Goal: Task Accomplishment & Management: Complete application form

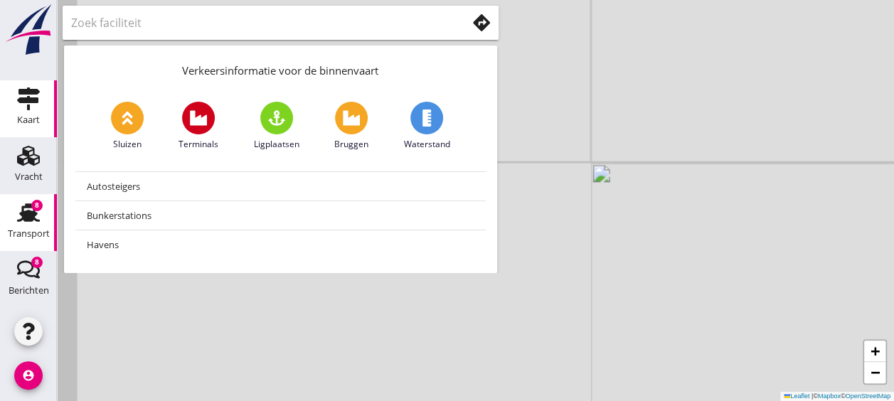
click at [29, 214] on use at bounding box center [28, 212] width 23 height 18
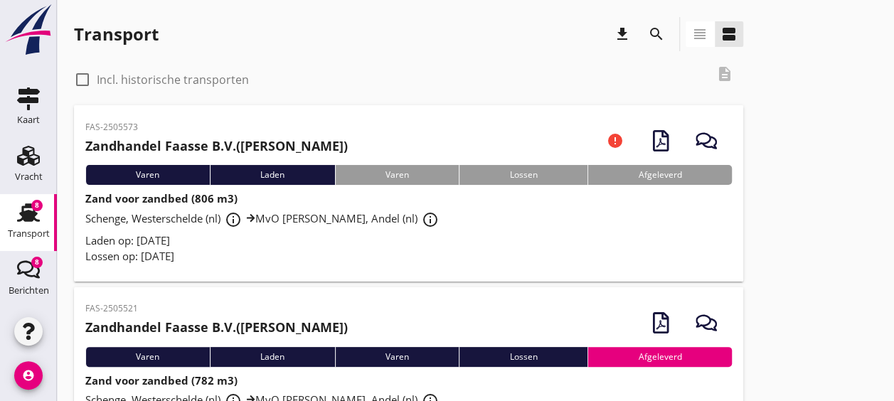
click at [396, 242] on div "Laden op: [DATE]" at bounding box center [408, 241] width 647 height 16
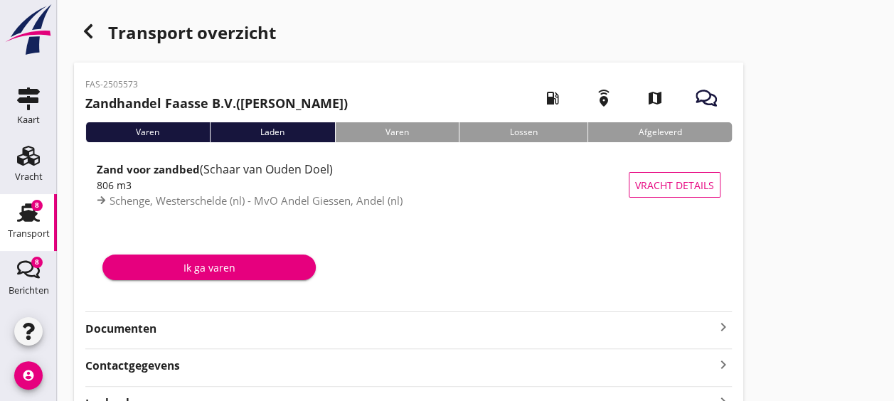
click at [349, 334] on strong "Documenten" at bounding box center [400, 329] width 630 height 16
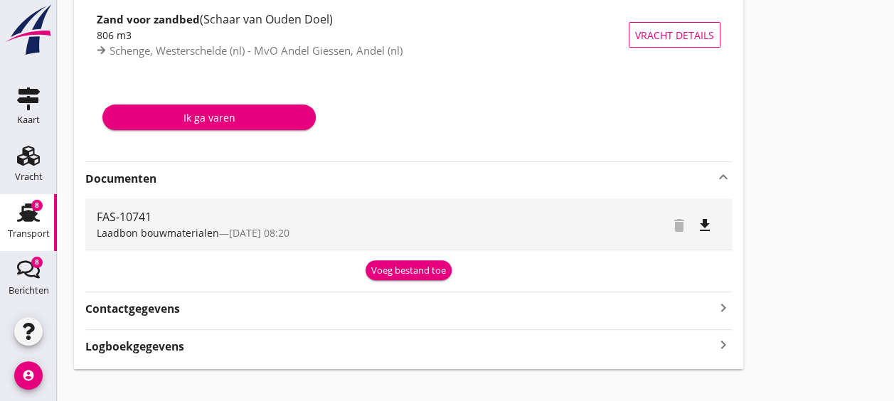
scroll to position [151, 0]
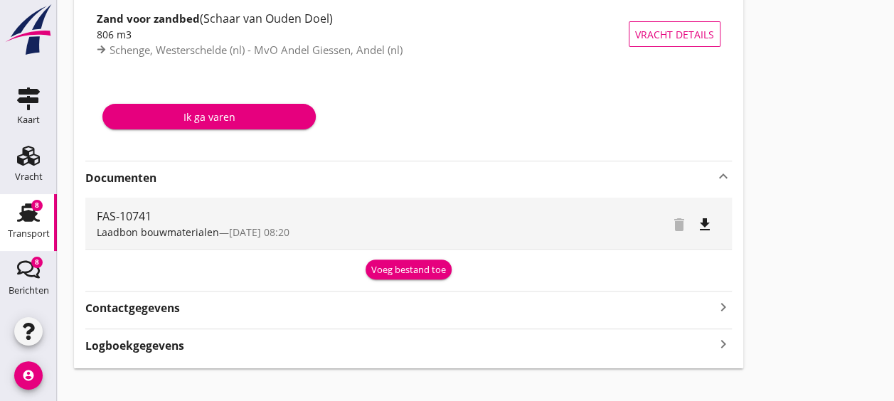
click at [428, 263] on div "Voeg bestand toe" at bounding box center [408, 270] width 75 height 14
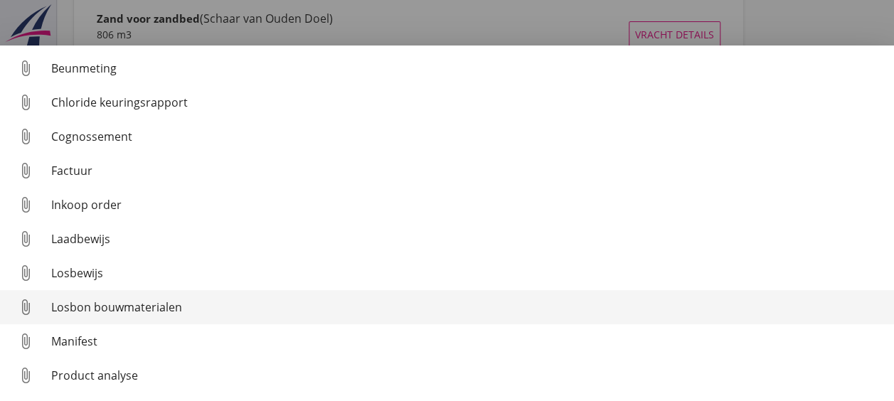
click at [221, 306] on div "Losbon bouwmaterialen" at bounding box center [467, 307] width 832 height 17
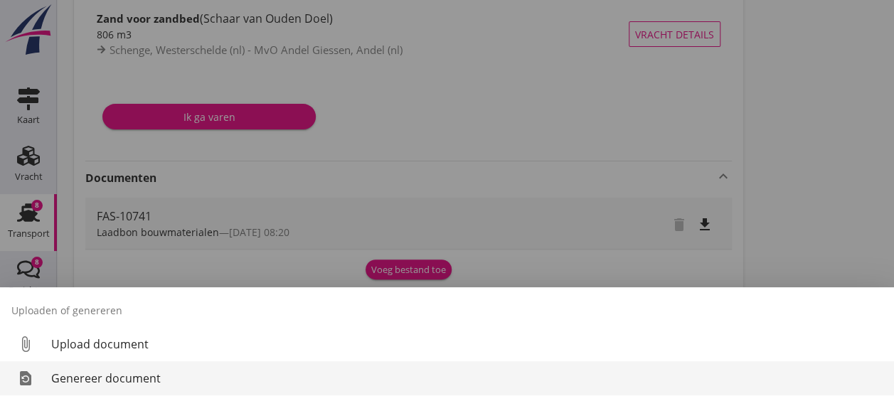
click at [202, 364] on link "restore_page Genereer document" at bounding box center [447, 378] width 894 height 34
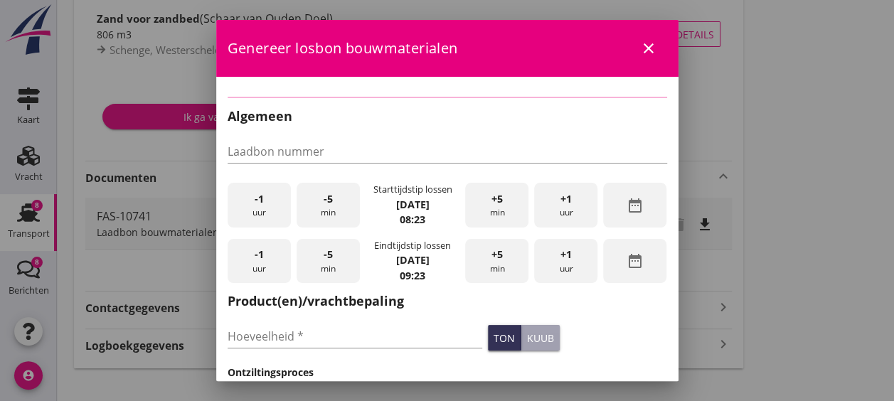
type input "FAS-10741"
type input "806"
checkbox input "true"
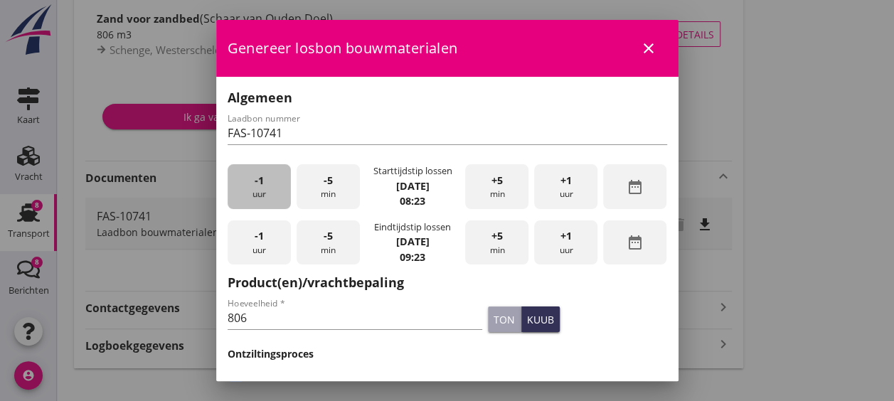
click at [248, 184] on div "-1 uur" at bounding box center [259, 186] width 63 height 45
click at [486, 192] on div "+5 min" at bounding box center [496, 186] width 63 height 45
click at [477, 250] on div "+5 min" at bounding box center [496, 243] width 63 height 45
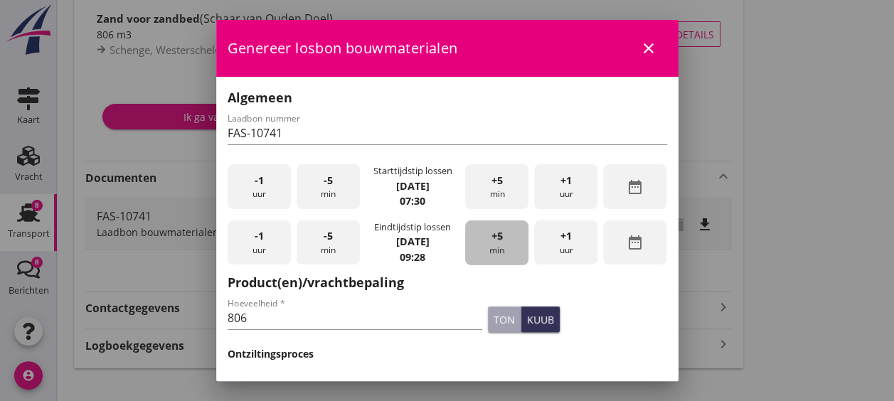
click at [477, 250] on div "+5 min" at bounding box center [496, 243] width 63 height 45
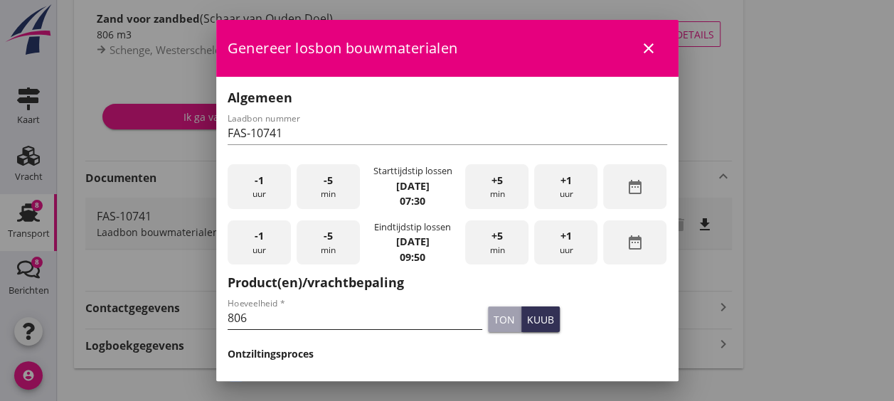
click at [421, 323] on input "806" at bounding box center [355, 318] width 255 height 23
type input "8"
type input "772"
click at [630, 337] on div "Hoeveelheid * 772 ton kuub" at bounding box center [447, 319] width 445 height 54
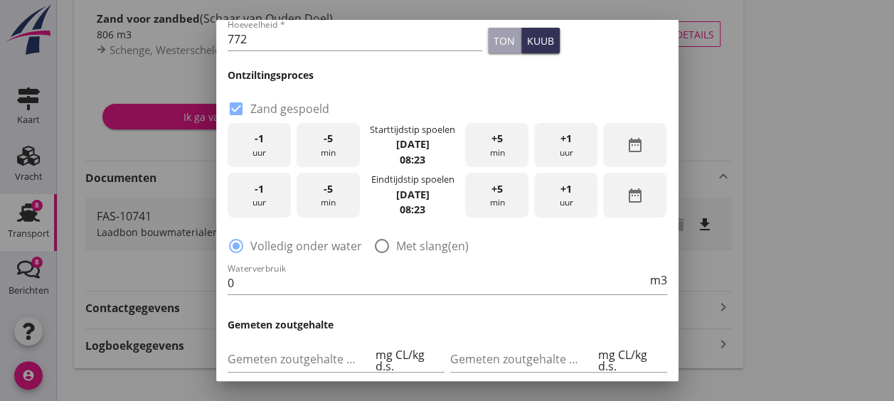
scroll to position [280, 0]
click at [627, 139] on icon "date_range" at bounding box center [635, 144] width 17 height 17
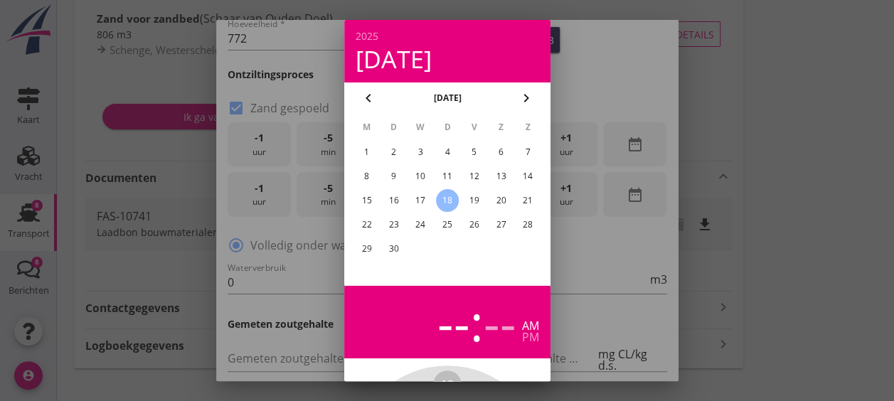
click at [422, 198] on div "17" at bounding box center [420, 200] width 23 height 23
click at [588, 63] on div at bounding box center [447, 200] width 894 height 401
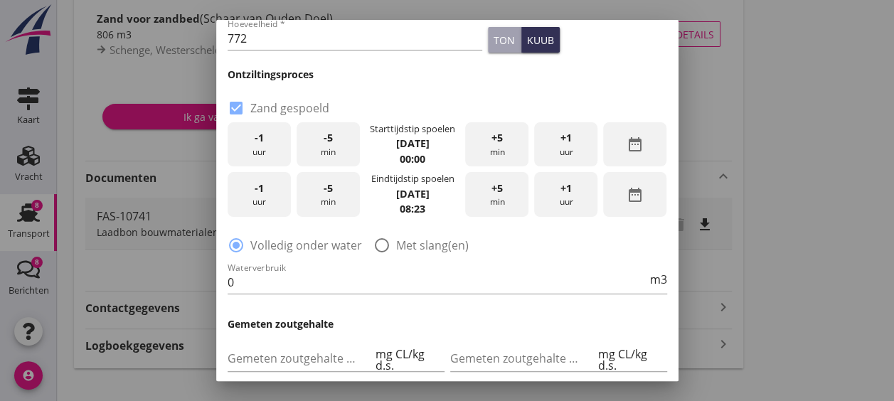
click at [561, 141] on span "+1" at bounding box center [566, 138] width 11 height 16
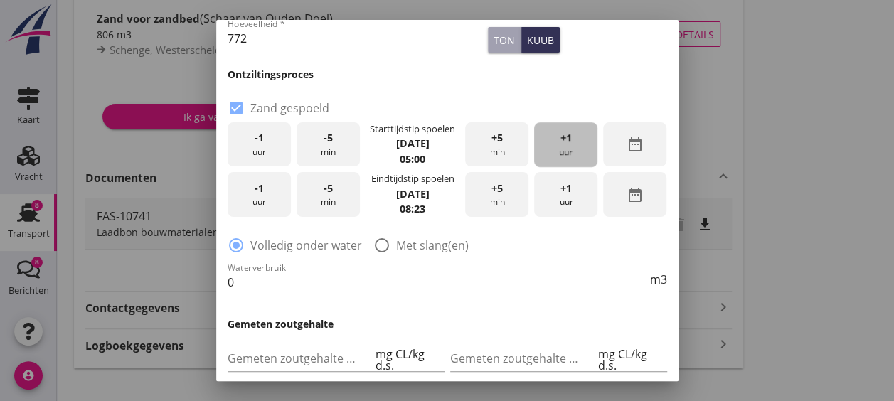
click at [561, 141] on span "+1" at bounding box center [566, 138] width 11 height 16
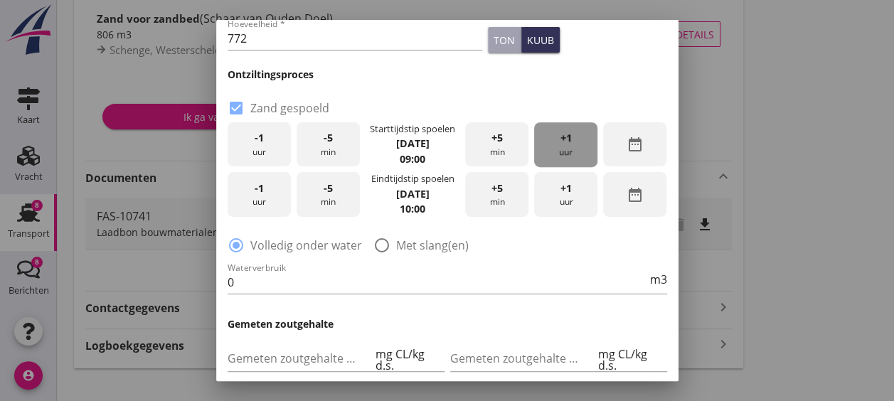
click at [561, 141] on span "+1" at bounding box center [566, 138] width 11 height 16
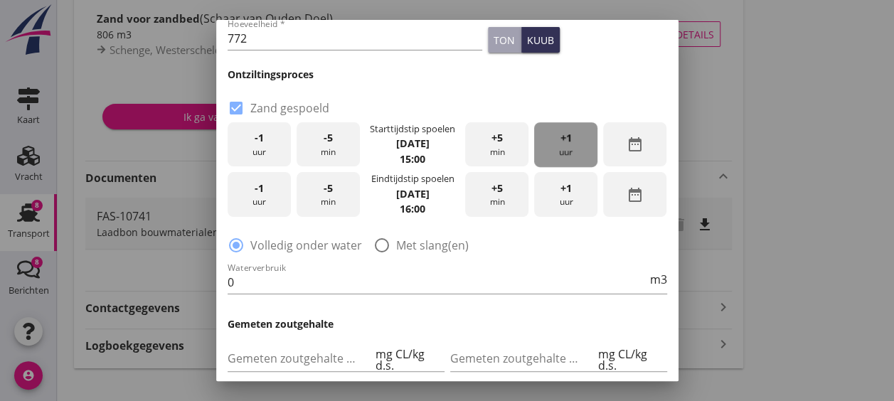
click at [561, 141] on span "+1" at bounding box center [566, 138] width 11 height 16
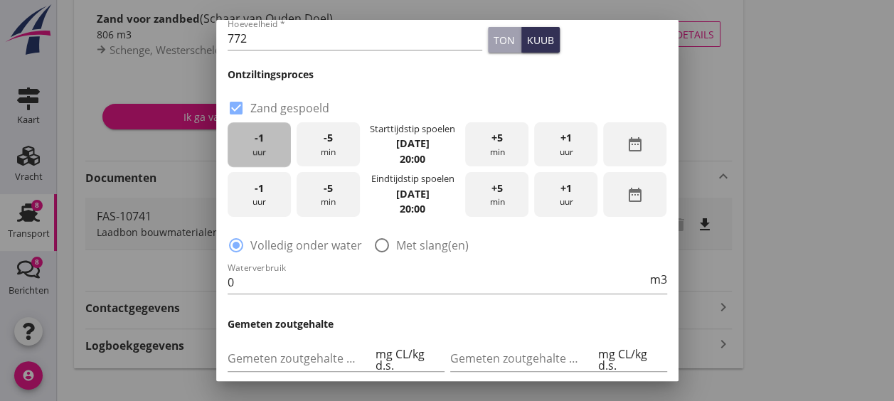
click at [272, 142] on div "-1 uur" at bounding box center [259, 144] width 63 height 45
click at [266, 137] on div "-1 uur" at bounding box center [259, 144] width 63 height 45
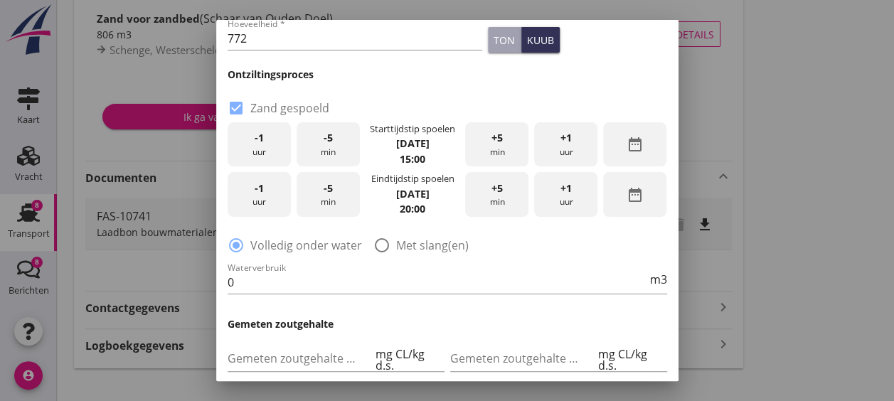
click at [327, 152] on div "-5 min" at bounding box center [328, 144] width 63 height 45
click at [275, 195] on div "-1 uur" at bounding box center [259, 194] width 63 height 45
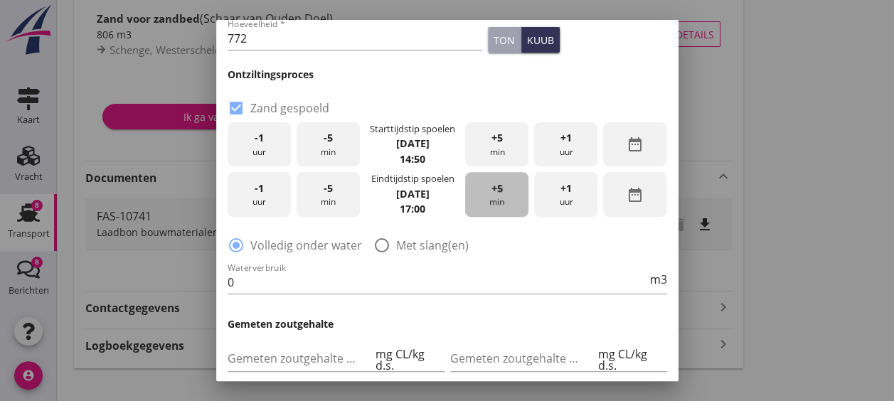
click at [508, 196] on div "+5 min" at bounding box center [496, 194] width 63 height 45
click at [550, 195] on div "+1 uur" at bounding box center [565, 194] width 63 height 45
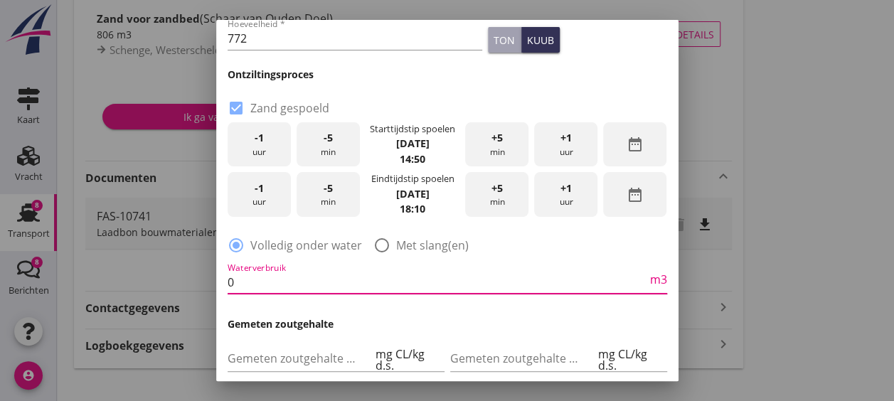
click at [510, 290] on input "0" at bounding box center [438, 282] width 420 height 23
type input "0"
type input "3000"
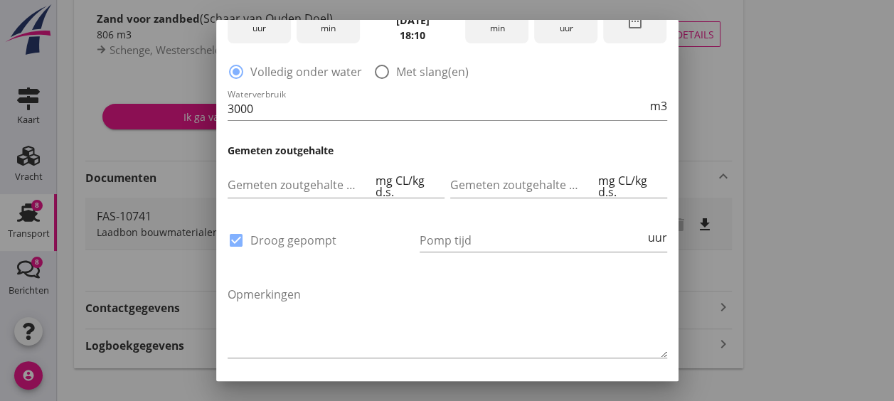
scroll to position [477, 0]
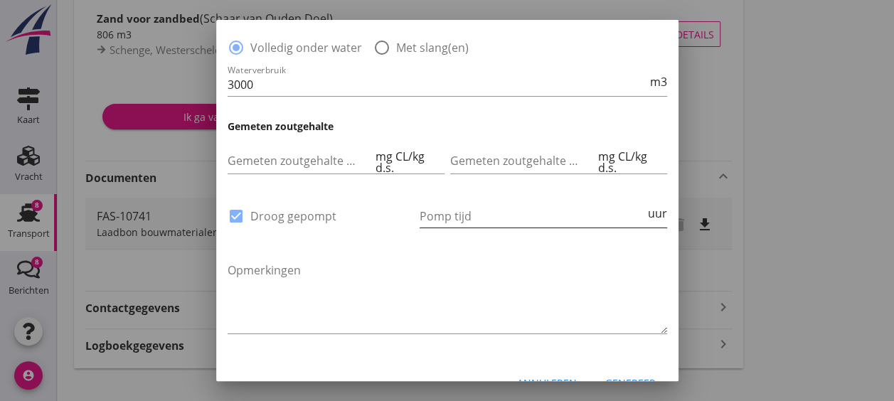
click at [525, 213] on input "Pomp tijd" at bounding box center [533, 216] width 226 height 23
type input "13"
click at [492, 267] on textarea "Opmerkingen" at bounding box center [448, 296] width 440 height 75
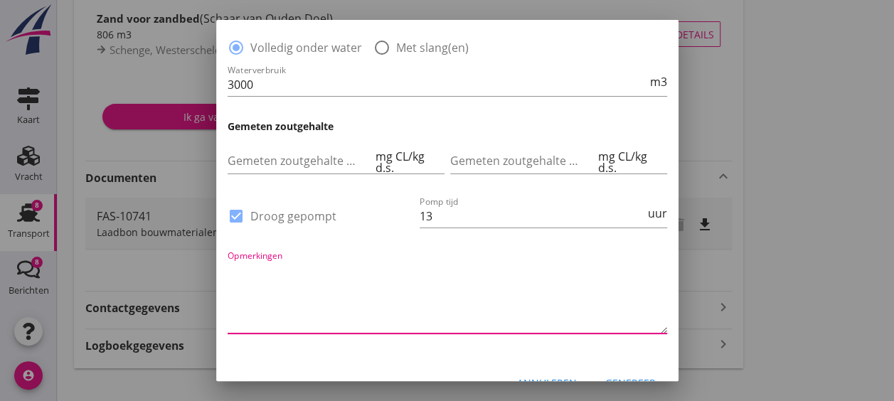
click at [620, 359] on div "Annuleren Genereer" at bounding box center [447, 383] width 462 height 48
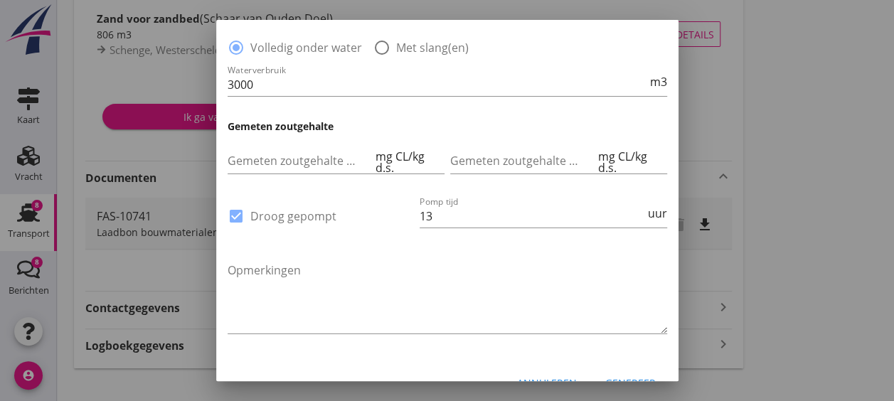
scroll to position [504, 0]
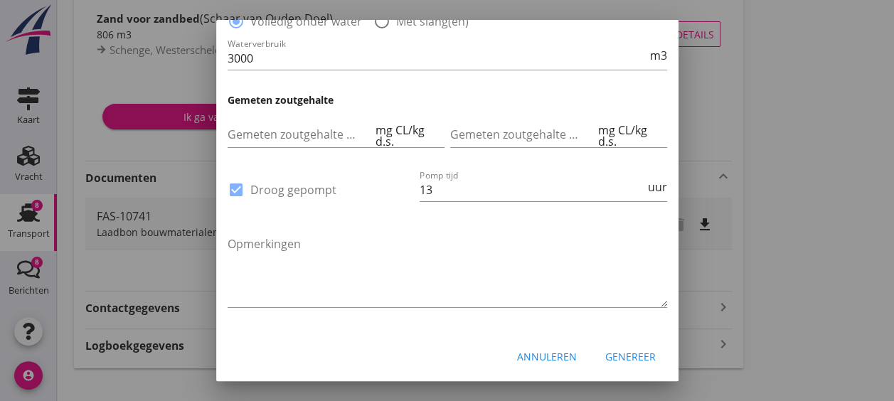
click at [617, 352] on div "Genereer" at bounding box center [631, 356] width 51 height 15
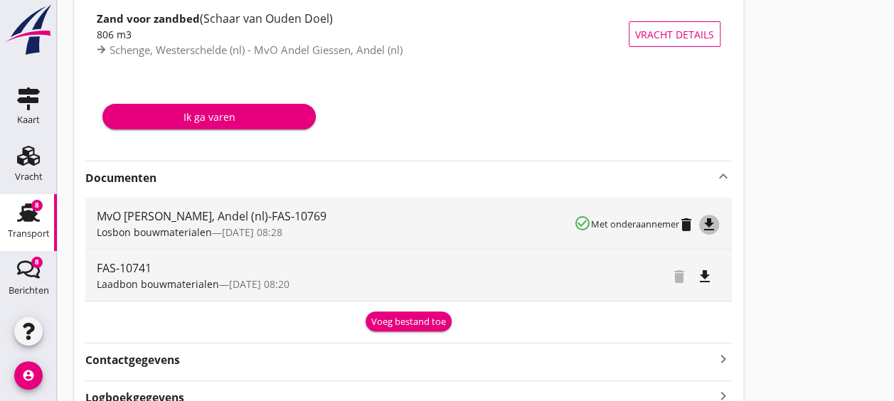
click at [713, 228] on icon "file_download" at bounding box center [709, 224] width 17 height 17
click at [702, 222] on icon "open_in_browser" at bounding box center [709, 224] width 17 height 17
click at [686, 228] on icon "delete" at bounding box center [686, 224] width 17 height 17
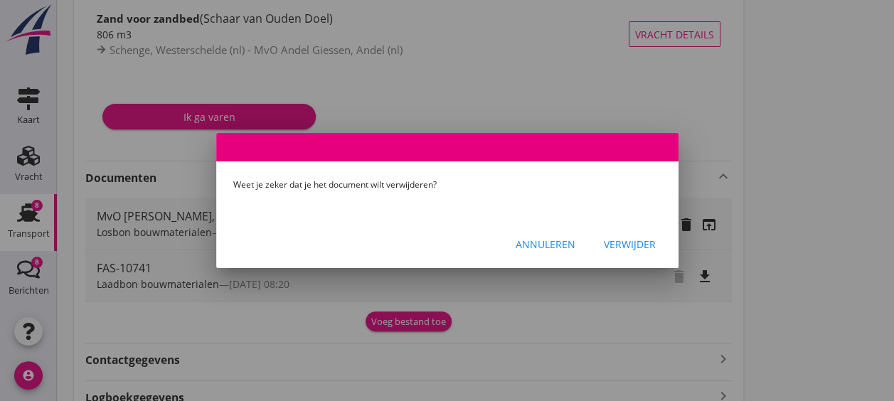
click at [617, 248] on div "Verwijder" at bounding box center [630, 244] width 52 height 15
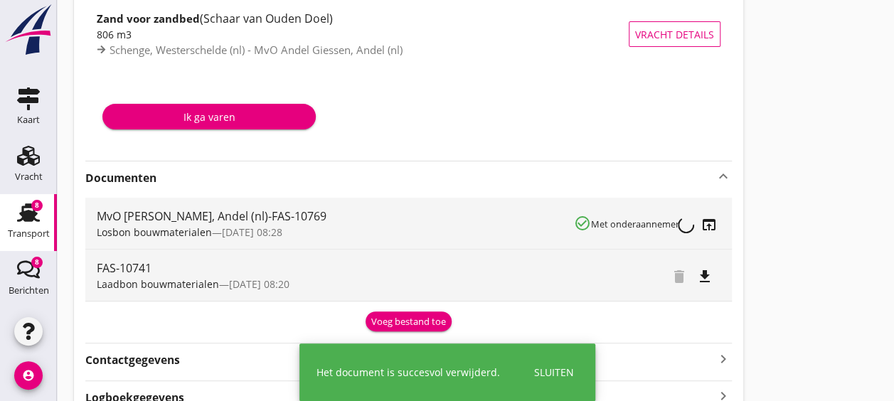
click at [411, 315] on div "Voeg bestand toe" at bounding box center [408, 322] width 75 height 14
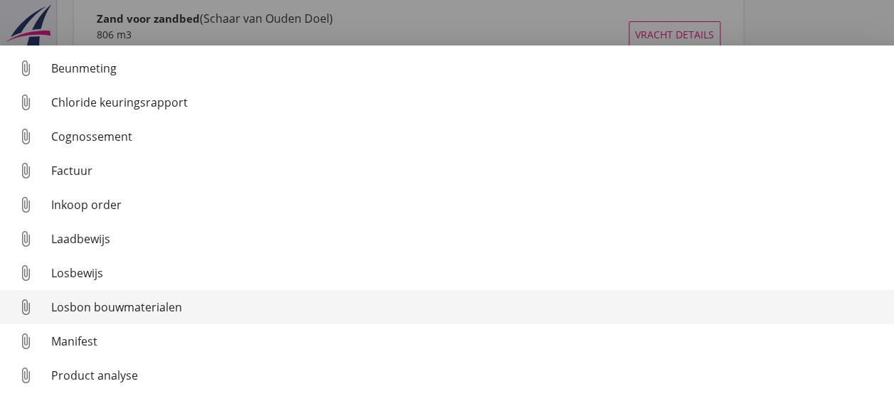
click at [78, 302] on div "Losbon bouwmaterialen" at bounding box center [467, 307] width 832 height 17
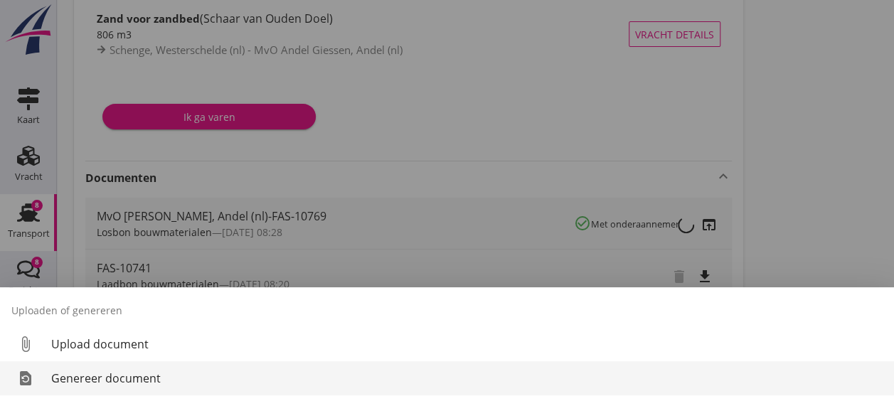
click at [270, 372] on div "Genereer document" at bounding box center [467, 378] width 832 height 17
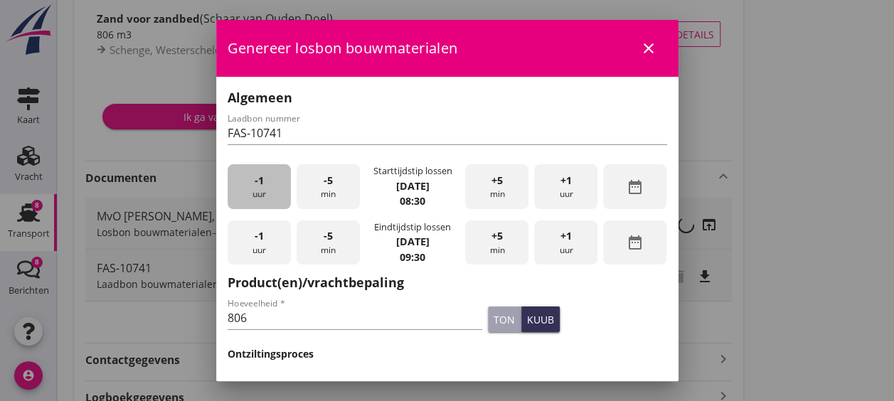
click at [266, 190] on div "-1 uur" at bounding box center [259, 186] width 63 height 45
click at [492, 242] on span "+5" at bounding box center [497, 236] width 11 height 16
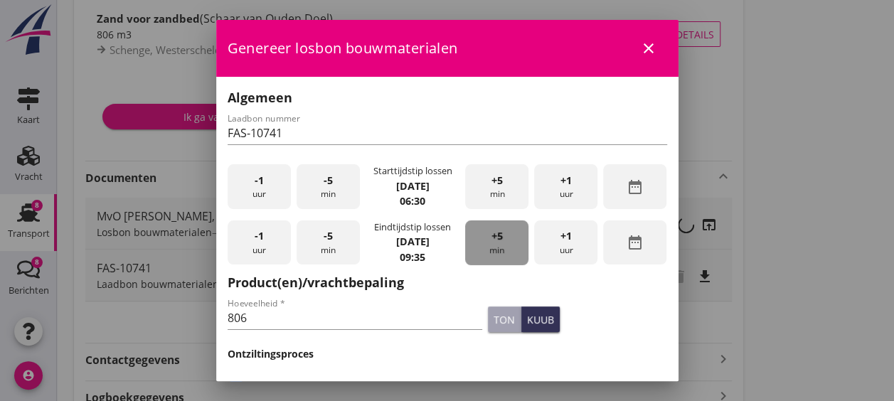
click at [492, 242] on span "+5" at bounding box center [497, 236] width 11 height 16
click at [327, 240] on span "-5" at bounding box center [328, 236] width 9 height 16
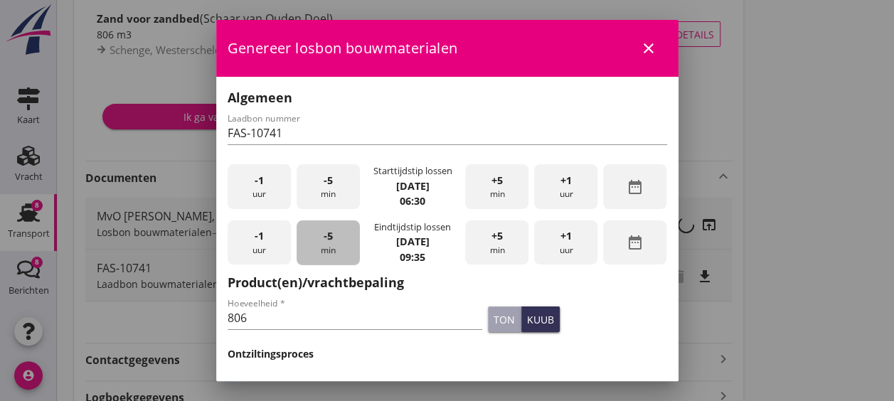
click at [327, 240] on span "-5" at bounding box center [328, 236] width 9 height 16
click at [366, 316] on input "806" at bounding box center [355, 318] width 255 height 23
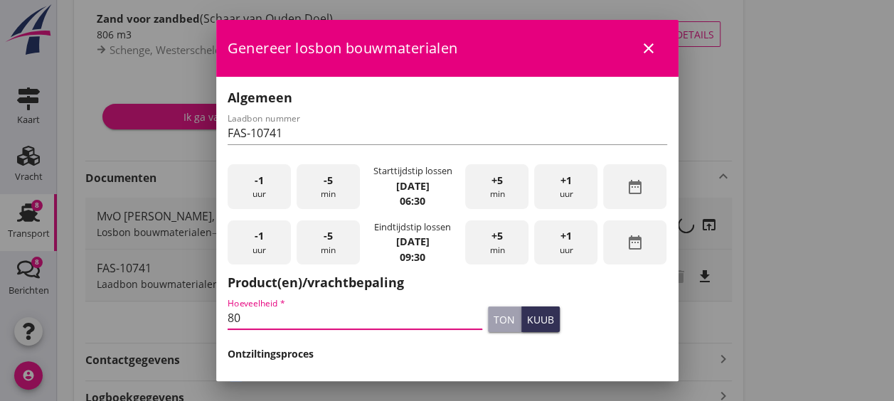
type input "8"
type input "778"
click at [599, 354] on h3 "Ontziltingsproces" at bounding box center [448, 354] width 440 height 15
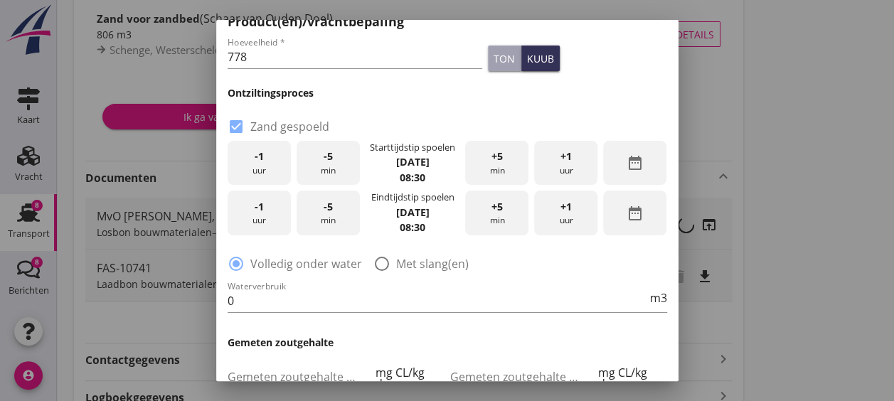
scroll to position [263, 0]
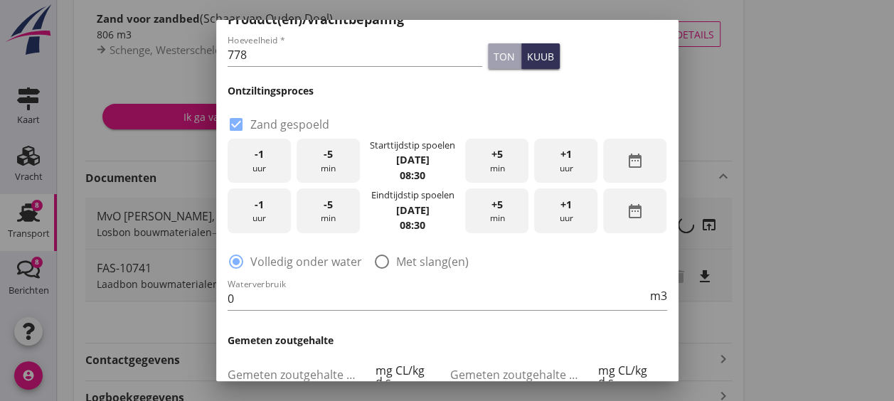
click at [620, 170] on div "date_range" at bounding box center [634, 161] width 63 height 45
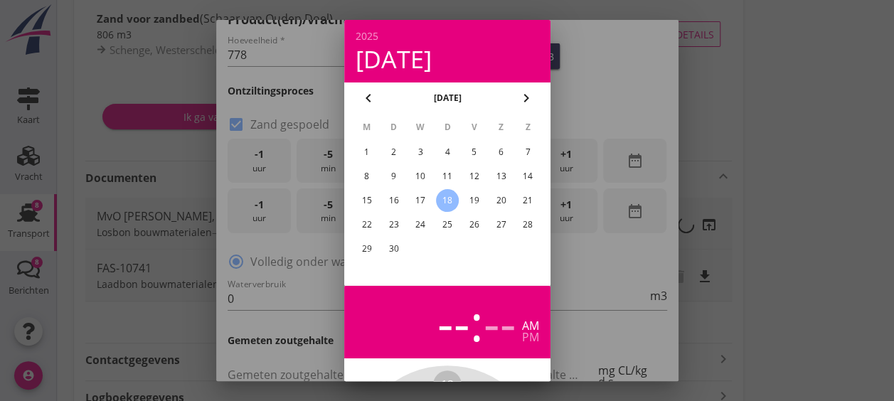
click at [416, 198] on div "17" at bounding box center [420, 200] width 23 height 23
click at [579, 256] on div at bounding box center [447, 200] width 894 height 401
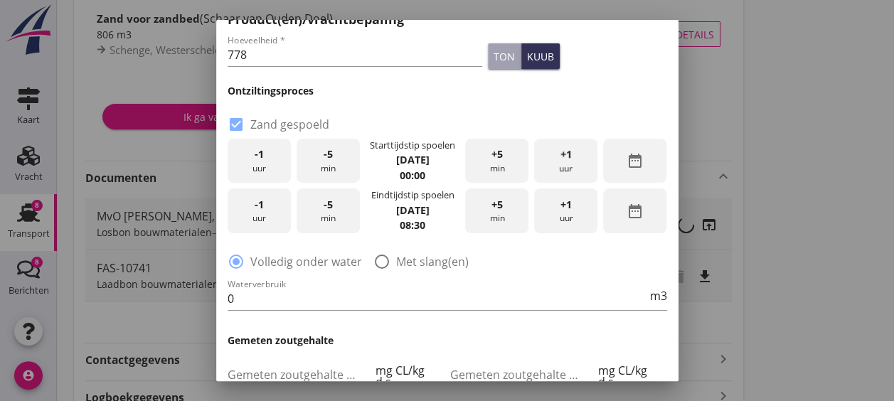
click at [539, 157] on div "+1 uur" at bounding box center [565, 161] width 63 height 45
click at [536, 159] on div "+1 uur" at bounding box center [565, 161] width 63 height 45
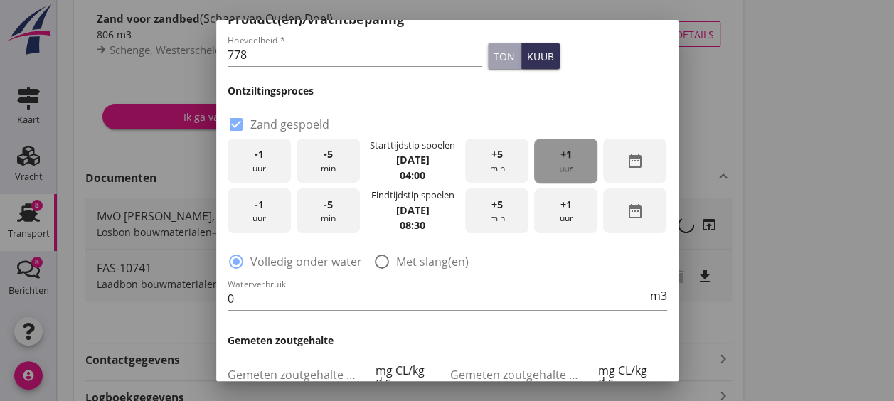
click at [536, 159] on div "+1 uur" at bounding box center [565, 161] width 63 height 45
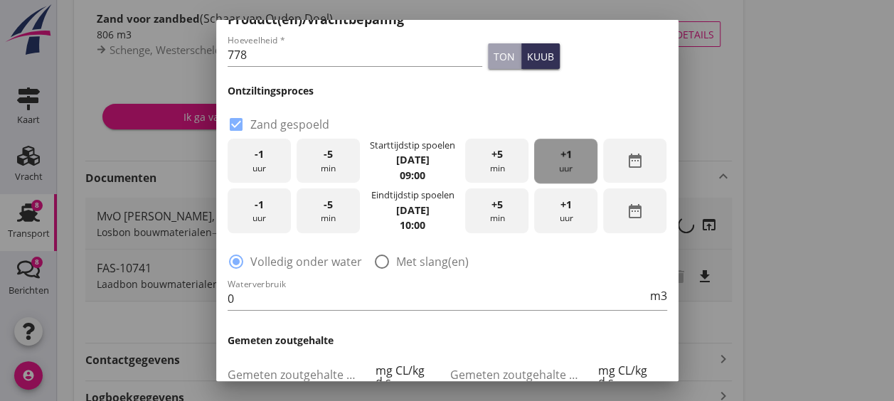
click at [536, 159] on div "+1 uur" at bounding box center [565, 161] width 63 height 45
click at [535, 157] on div "+1 uur" at bounding box center [565, 161] width 63 height 45
click at [561, 159] on span "+1" at bounding box center [566, 155] width 11 height 16
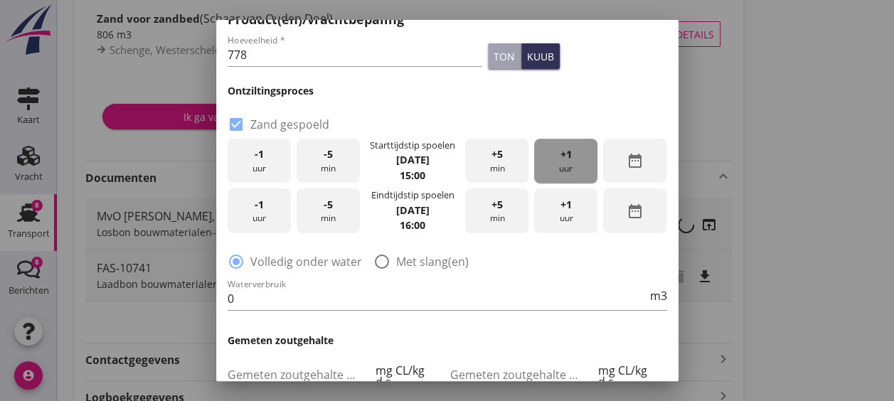
click at [561, 159] on span "+1" at bounding box center [566, 155] width 11 height 16
click at [575, 154] on div "+1 uur" at bounding box center [565, 161] width 63 height 45
click at [309, 164] on div "-5 min" at bounding box center [328, 161] width 63 height 45
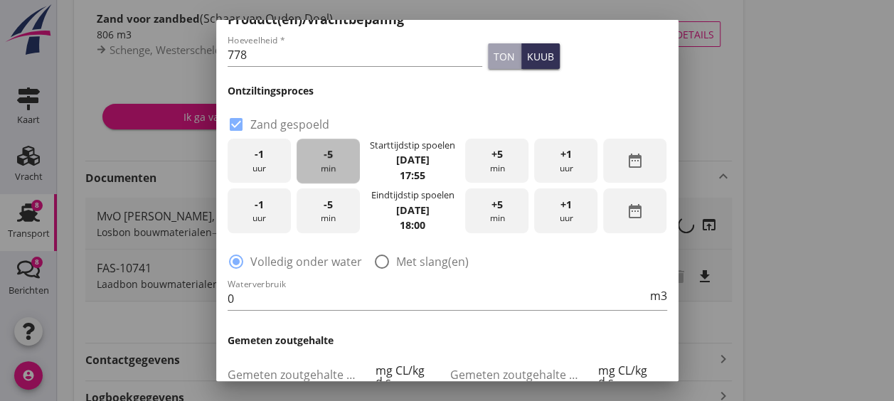
click at [309, 164] on div "-5 min" at bounding box center [328, 161] width 63 height 45
click at [266, 157] on div "-1 uur" at bounding box center [259, 161] width 63 height 45
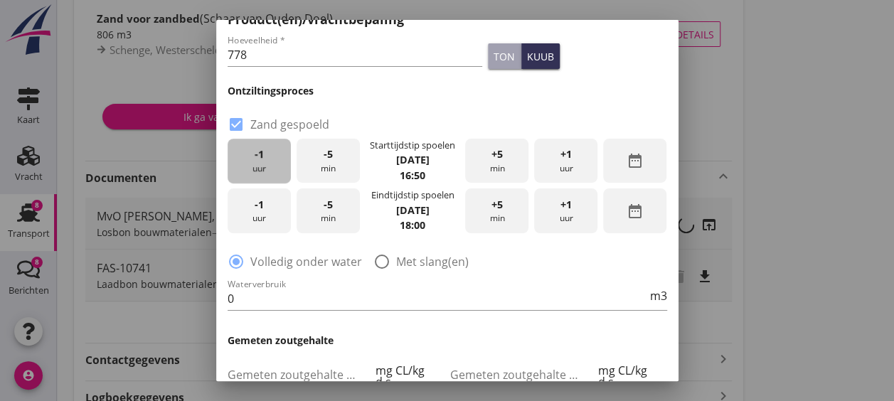
click at [266, 157] on div "-1 uur" at bounding box center [259, 161] width 63 height 45
click at [266, 154] on div "-1 uur" at bounding box center [259, 161] width 63 height 45
click at [565, 216] on div "+1 uur" at bounding box center [565, 211] width 63 height 45
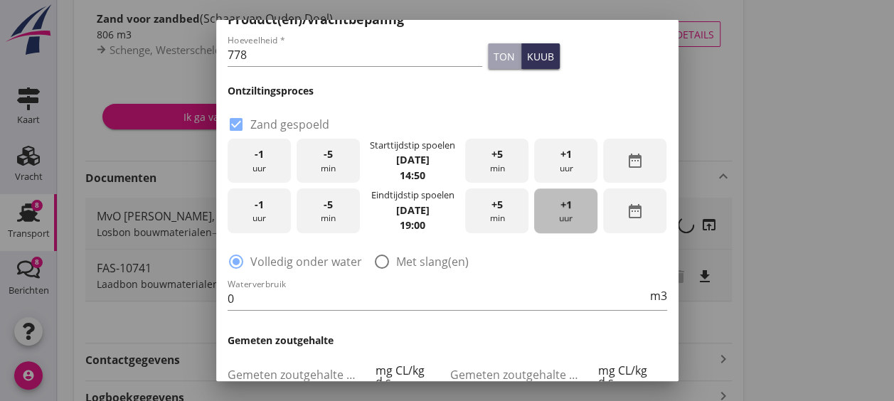
click at [565, 216] on div "+1 uur" at bounding box center [565, 211] width 63 height 45
click at [270, 208] on div "-1 uur" at bounding box center [259, 211] width 63 height 45
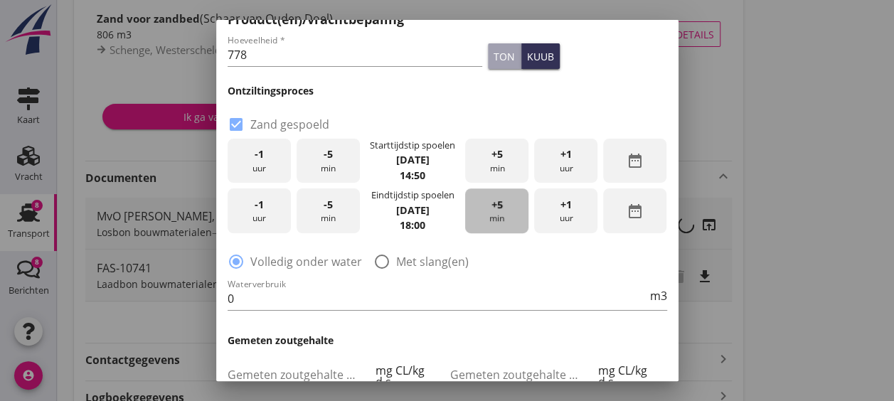
click at [505, 223] on div "+5 min" at bounding box center [496, 211] width 63 height 45
click at [368, 302] on input "0" at bounding box center [438, 298] width 420 height 23
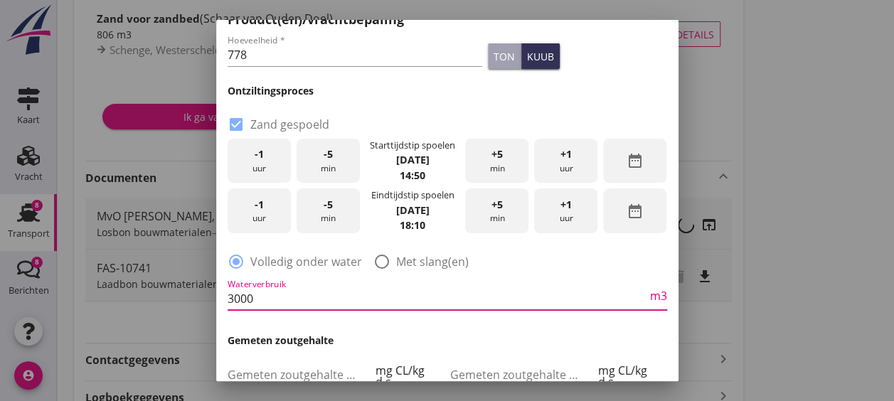
type input "3000"
click at [446, 333] on h3 "Gemeten zoutgehalte" at bounding box center [448, 340] width 440 height 15
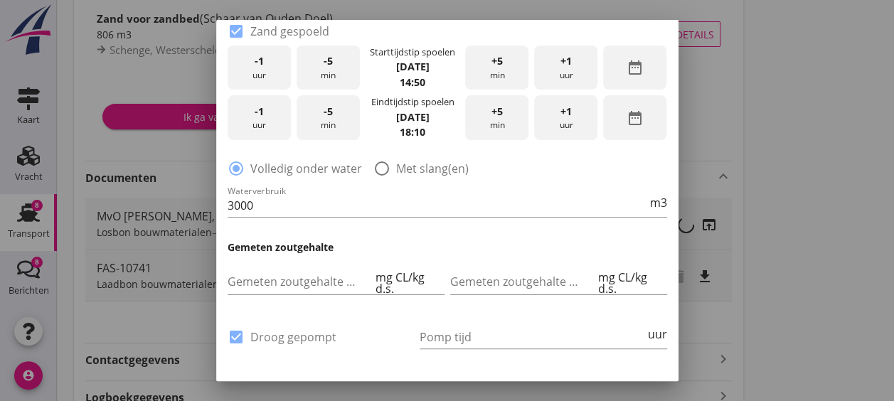
scroll to position [362, 0]
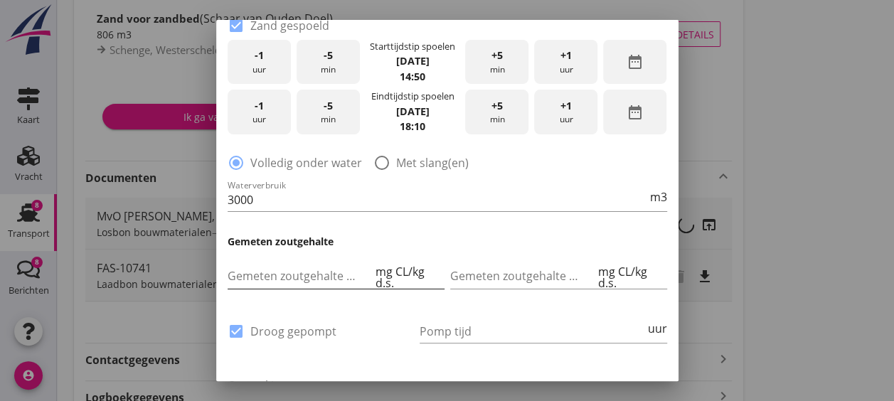
click at [322, 269] on input "Gemeten zoutgehalte voorbeun" at bounding box center [300, 276] width 145 height 23
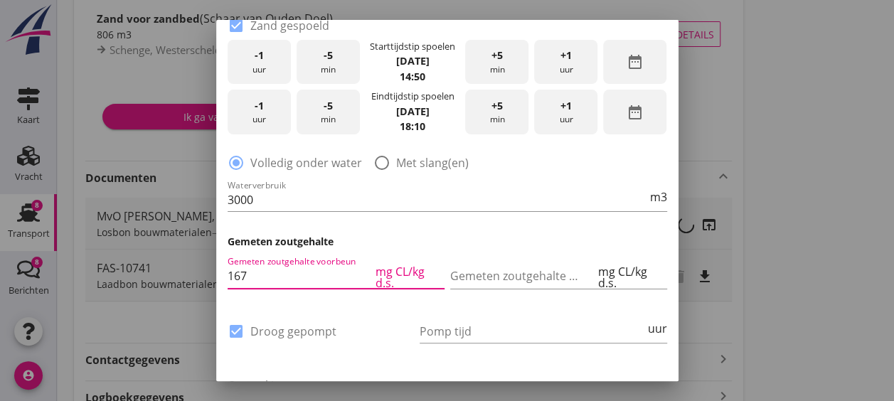
type input "167"
click at [388, 313] on div "check_box Droog gepompt" at bounding box center [321, 333] width 192 height 54
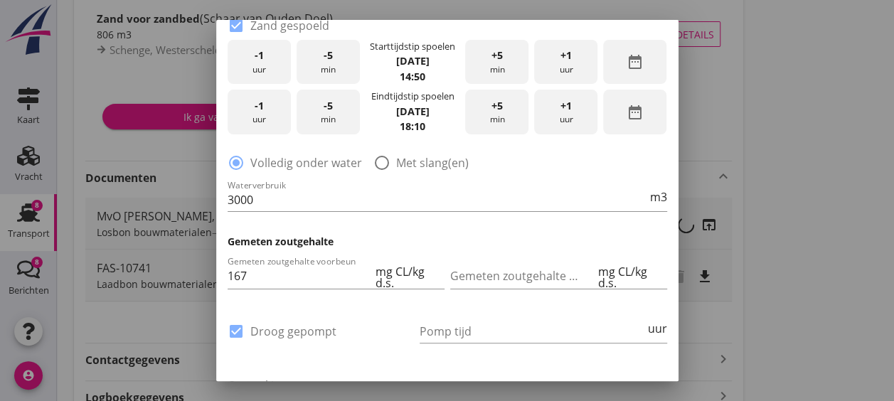
scroll to position [440, 0]
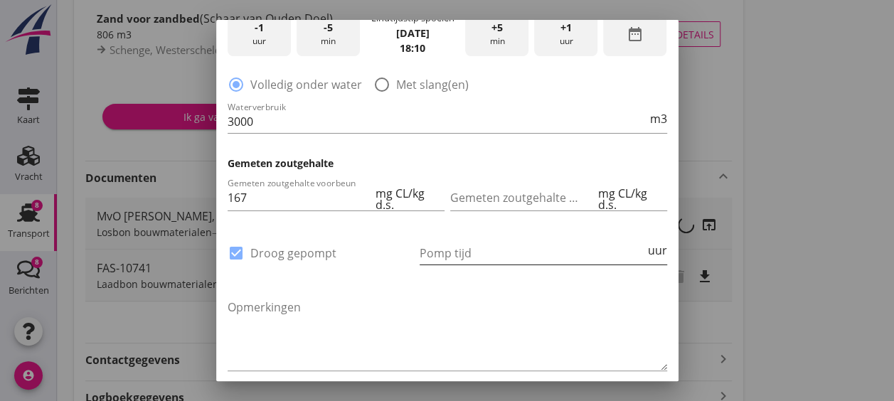
click at [542, 252] on input "Pomp tijd" at bounding box center [533, 253] width 226 height 23
type input "13"
click at [401, 302] on textarea "Opmerkingen" at bounding box center [448, 333] width 440 height 75
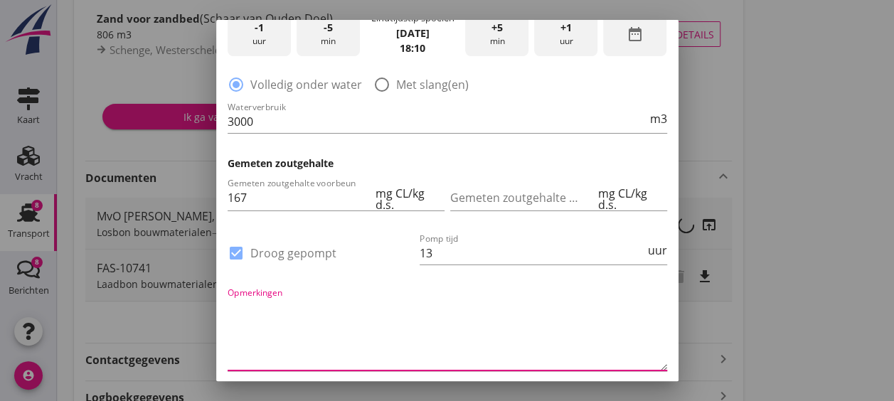
scroll to position [504, 0]
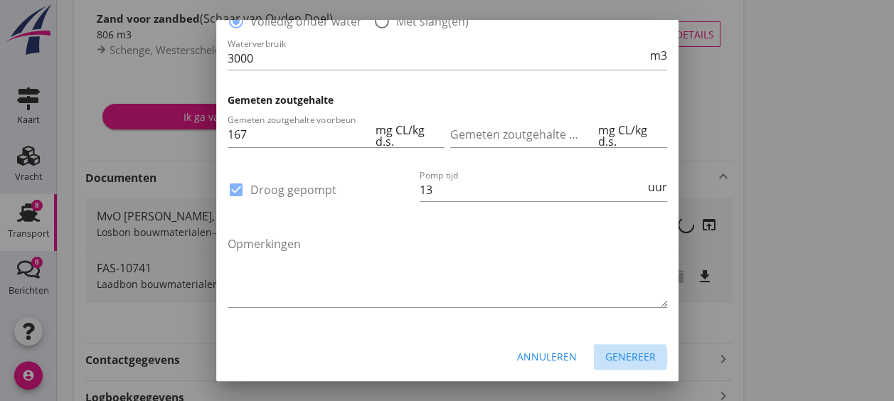
click at [616, 356] on div "Genereer" at bounding box center [631, 356] width 51 height 15
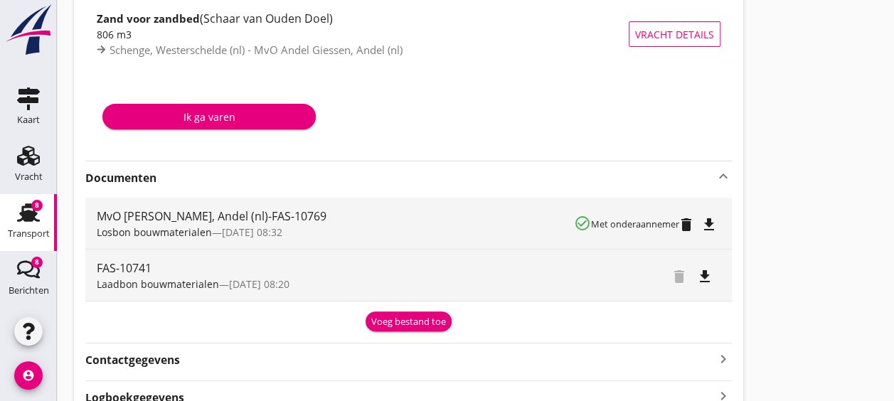
click at [710, 223] on icon "file_download" at bounding box center [709, 224] width 17 height 17
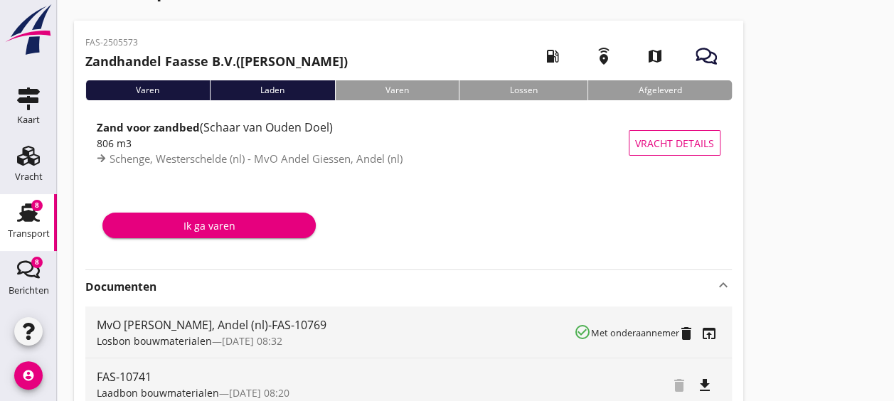
scroll to position [41, 0]
